Goal: Task Accomplishment & Management: Use online tool/utility

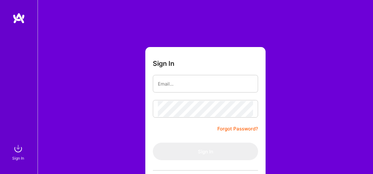
click at [184, 85] on input "email" at bounding box center [205, 84] width 95 height 16
click at [198, 83] on input "[EMAIL_ADDRESS][PERSON_NAME][DOMAIN_NAME]" at bounding box center [205, 84] width 95 height 16
type input "[EMAIL_ADDRESS][DOMAIN_NAME]"
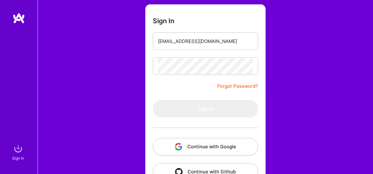
scroll to position [61, 0]
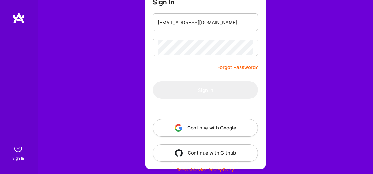
click at [200, 120] on button "Continue with Google" at bounding box center [205, 128] width 105 height 18
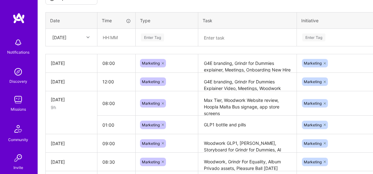
scroll to position [246, 0]
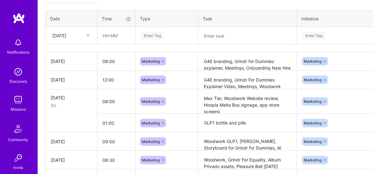
click at [152, 39] on div "Enter Tag" at bounding box center [152, 36] width 23 height 10
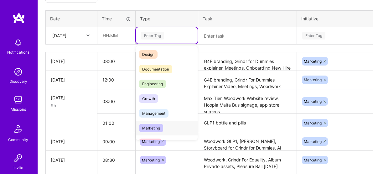
scroll to position [16, 0]
click at [154, 129] on span "Marketing" at bounding box center [151, 128] width 24 height 8
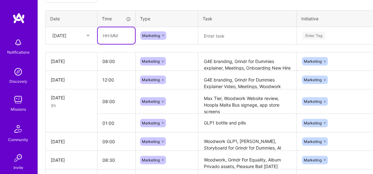
click at [119, 37] on input "text" at bounding box center [116, 35] width 37 height 17
type input "08:00"
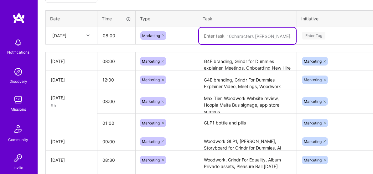
click at [214, 42] on textarea at bounding box center [247, 36] width 97 height 17
click at [230, 65] on textarea "G4E branding, Grindr for Dummies explainer, Meetings, Onboarding New Hire" at bounding box center [247, 61] width 97 height 17
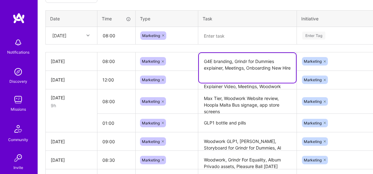
click at [219, 37] on textarea at bounding box center [247, 36] width 97 height 17
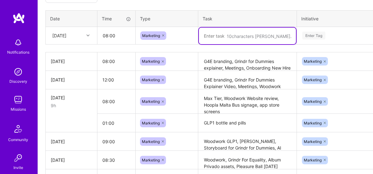
paste textarea "G4E branding, Grindr for Dummies explainer, Meetings, Onboarding New Hire"
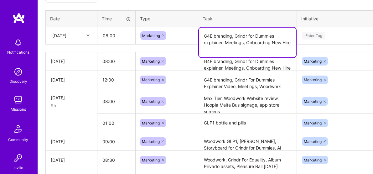
type textarea "G4E branding, Grindr for Dummies explainer, Meetings, Onboarding New Hire"
click at [328, 37] on div "Enter Tag" at bounding box center [355, 36] width 106 height 8
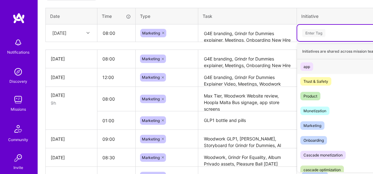
scroll to position [249, 0]
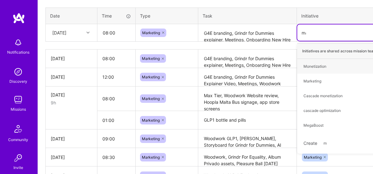
type input "mar"
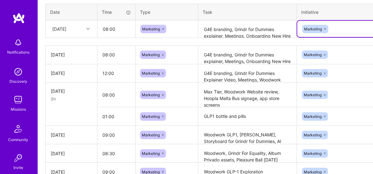
scroll to position [252, 61]
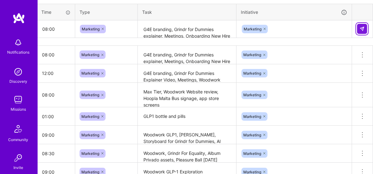
click at [361, 29] on img at bounding box center [362, 28] width 5 height 5
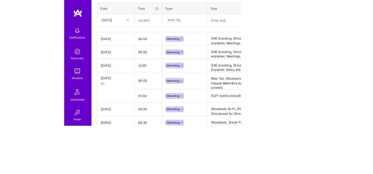
scroll to position [252, 0]
